Goal: Find specific page/section: Find specific page/section

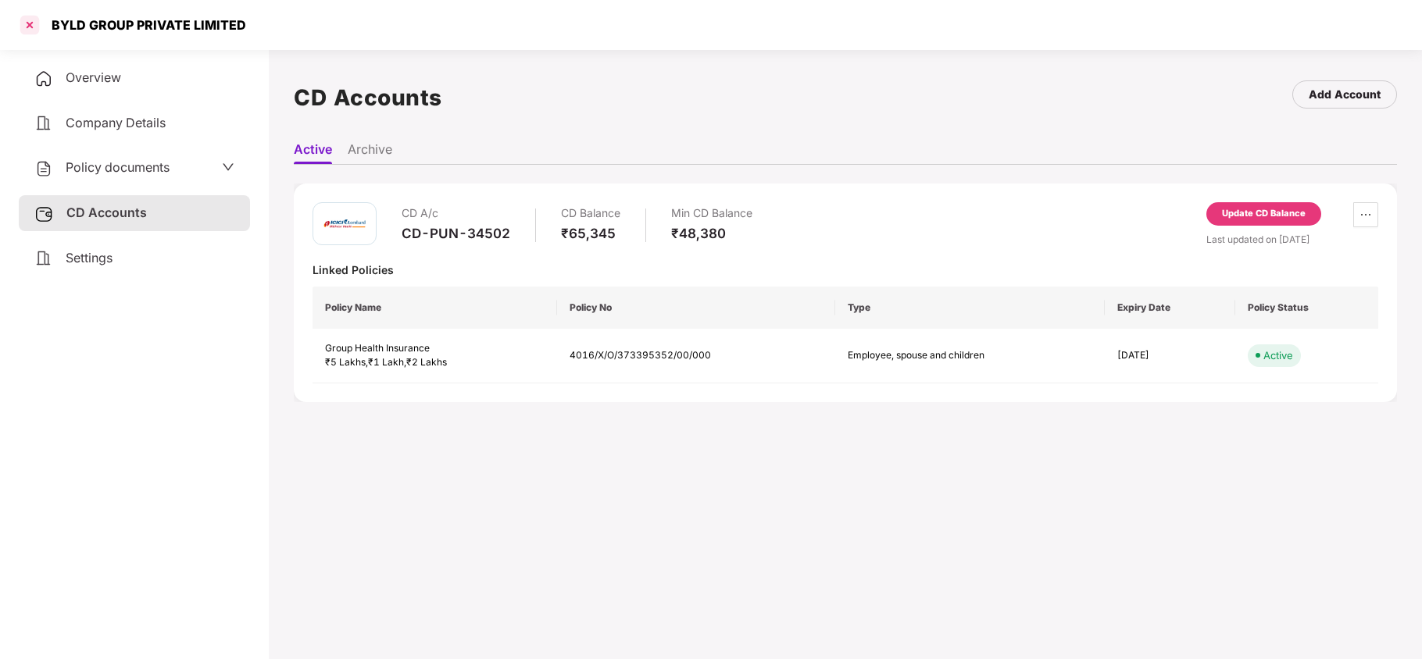
click at [20, 29] on div at bounding box center [29, 25] width 25 height 25
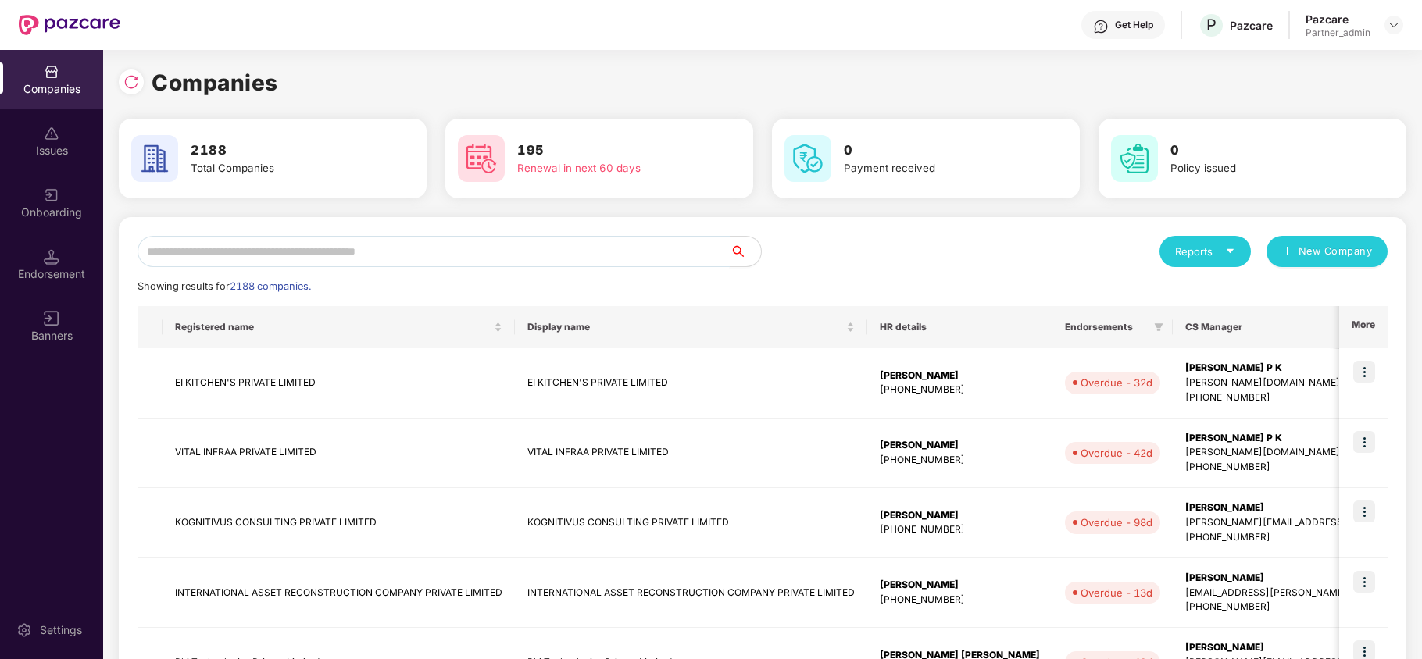
click at [347, 247] on input "text" at bounding box center [434, 251] width 592 height 31
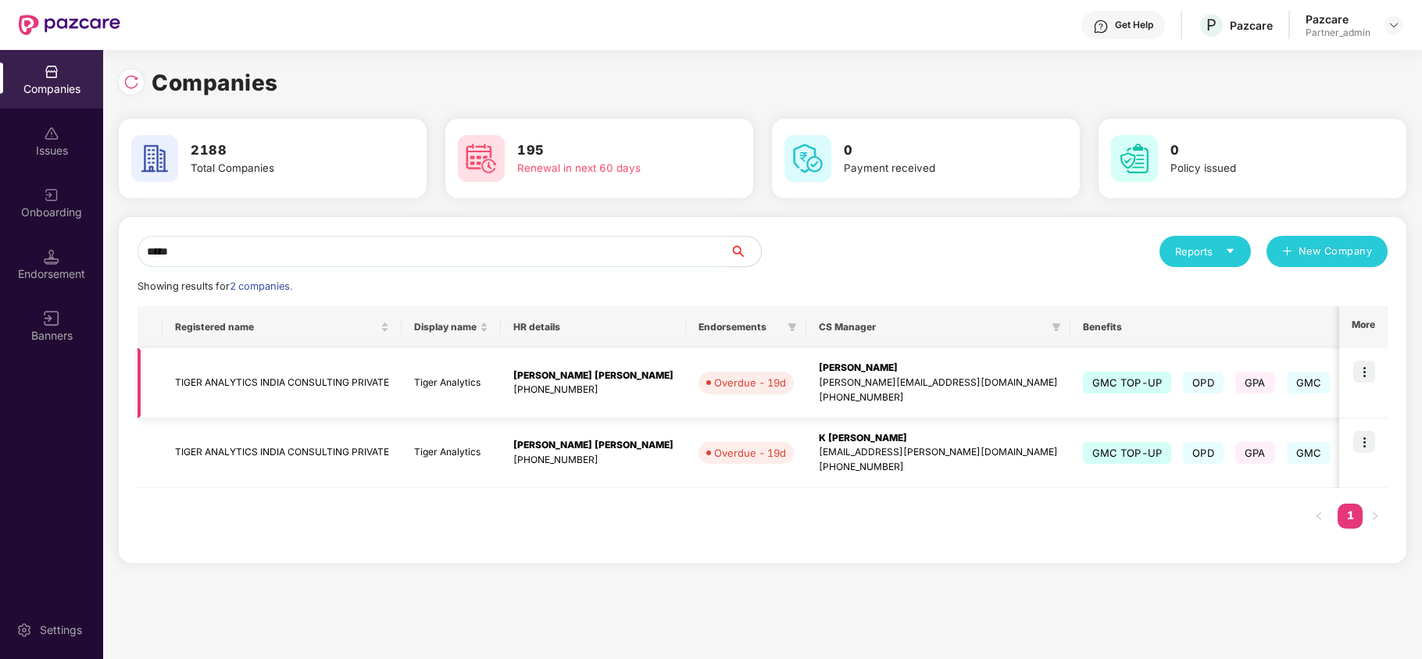
type input "*****"
click at [1359, 373] on img at bounding box center [1364, 372] width 22 height 22
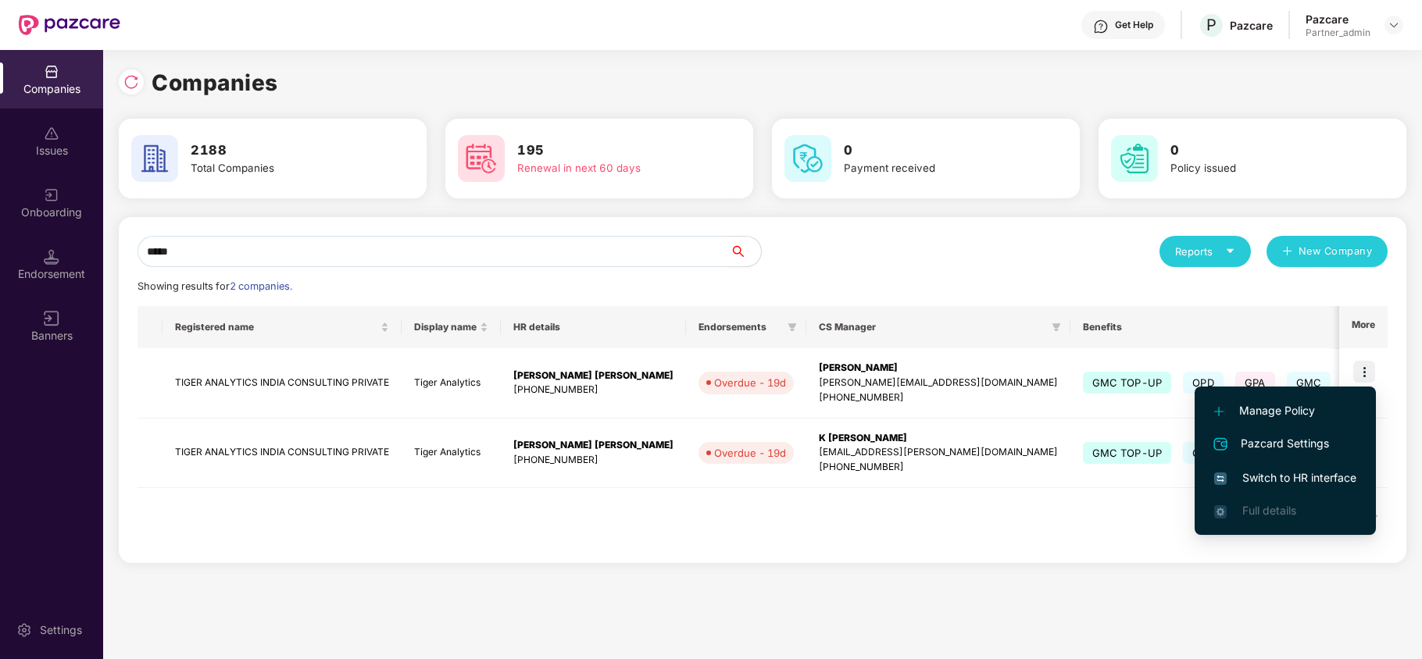
click at [1298, 478] on span "Switch to HR interface" at bounding box center [1285, 478] width 142 height 17
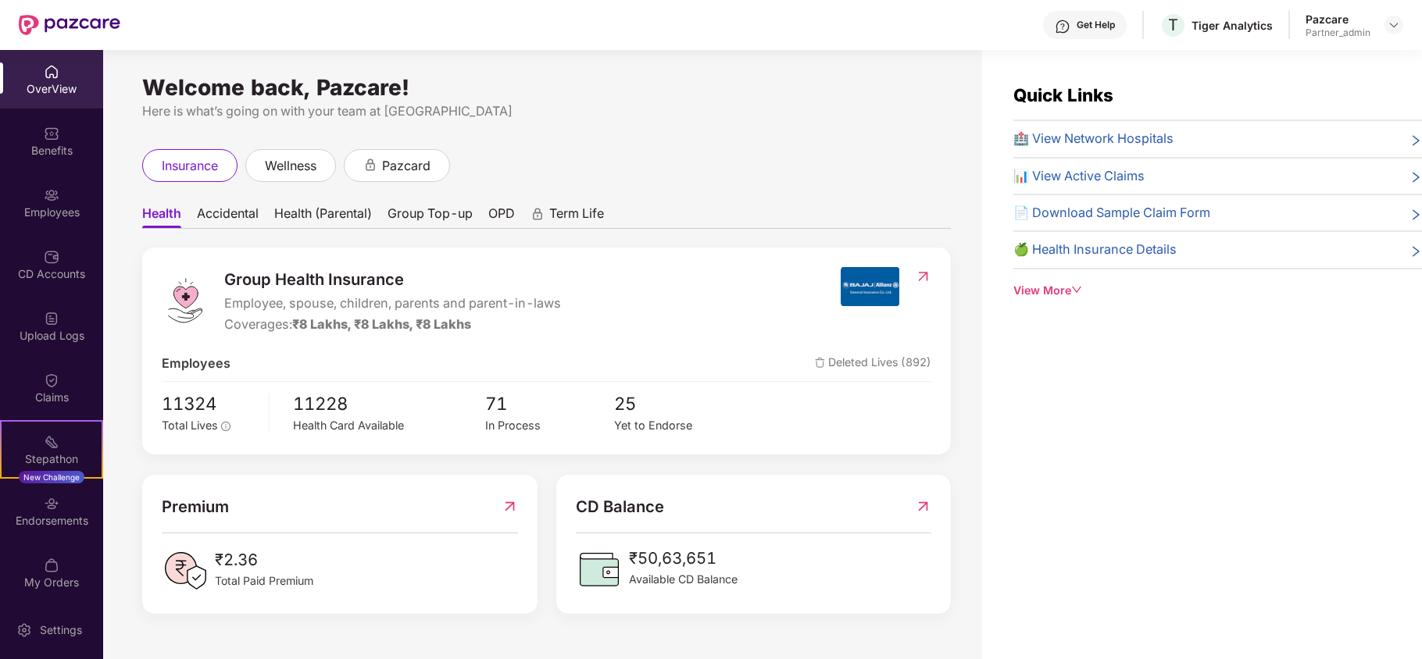
click at [48, 216] on div "Employees" at bounding box center [51, 213] width 103 height 16
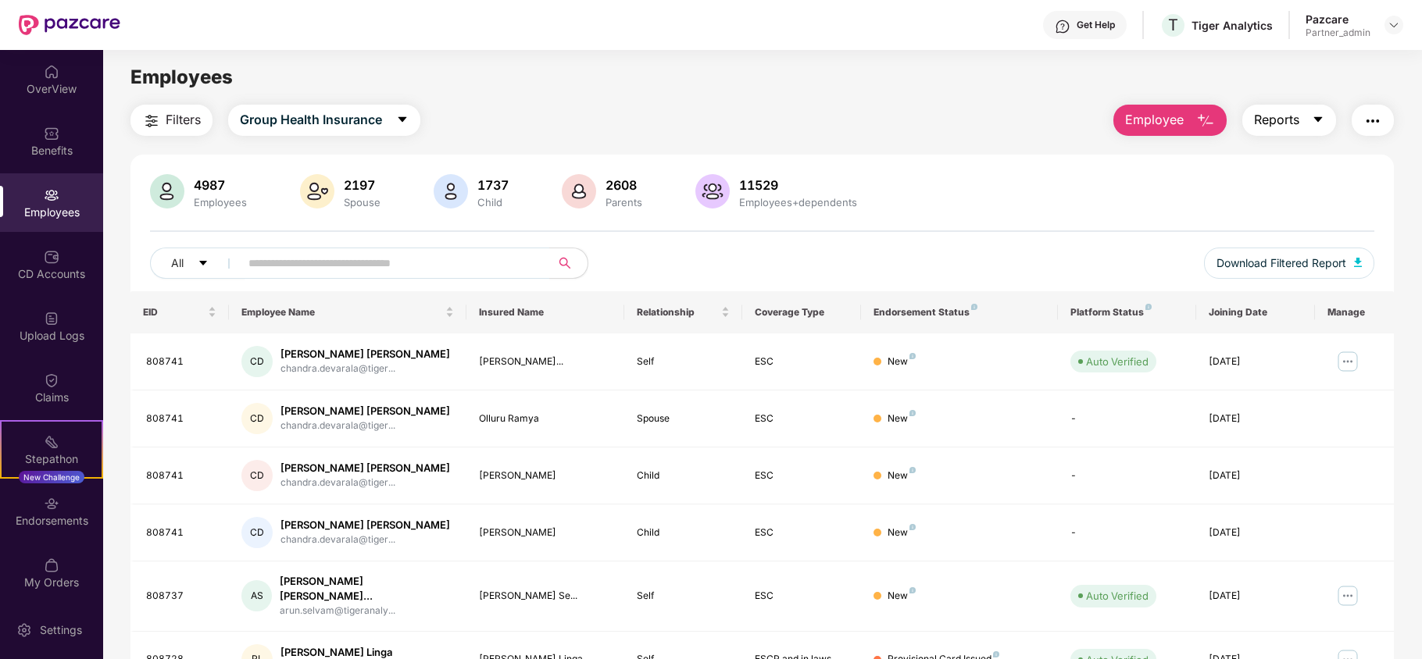
click at [1270, 120] on span "Reports" at bounding box center [1276, 120] width 45 height 20
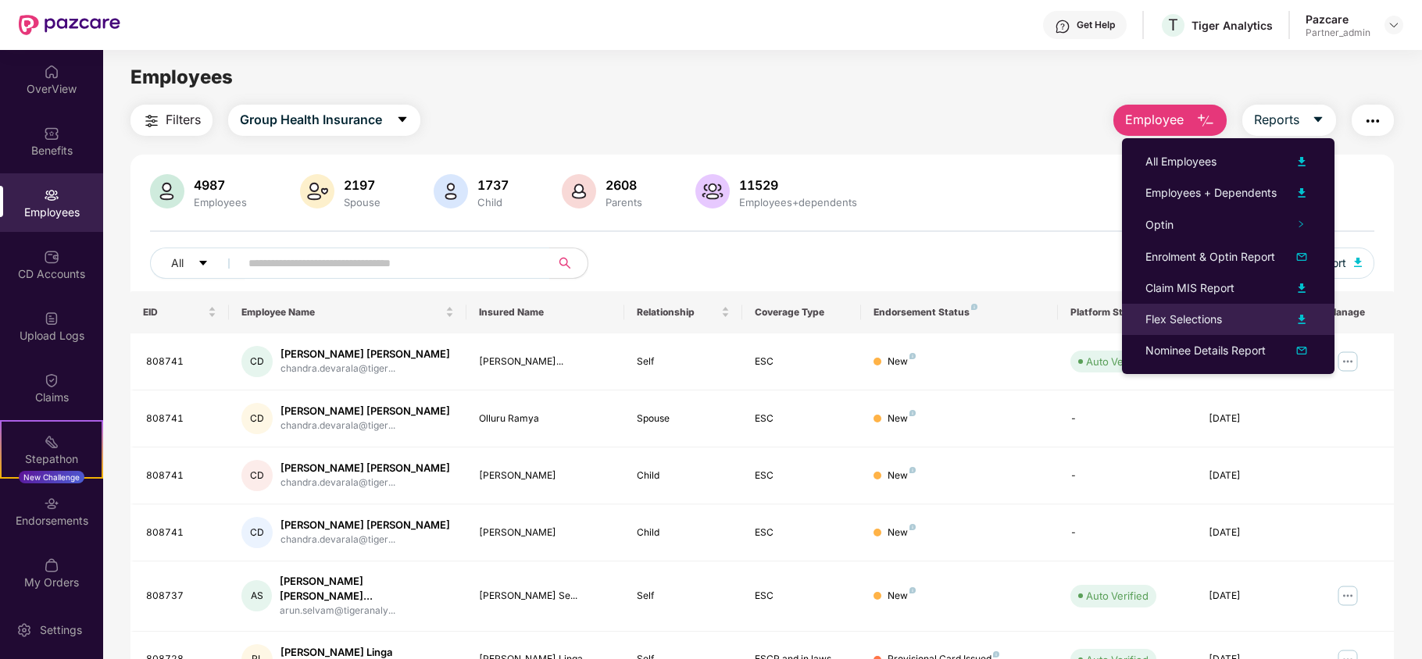
click at [1166, 320] on div "Flex Selections" at bounding box center [1183, 319] width 77 height 17
